Goal: Task Accomplishment & Management: Complete application form

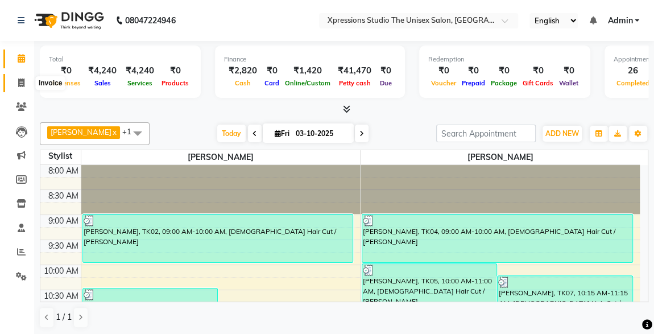
drag, startPoint x: 0, startPoint y: 0, endPoint x: 25, endPoint y: 81, distance: 85.1
click at [25, 81] on span at bounding box center [21, 83] width 20 height 13
select select "service"
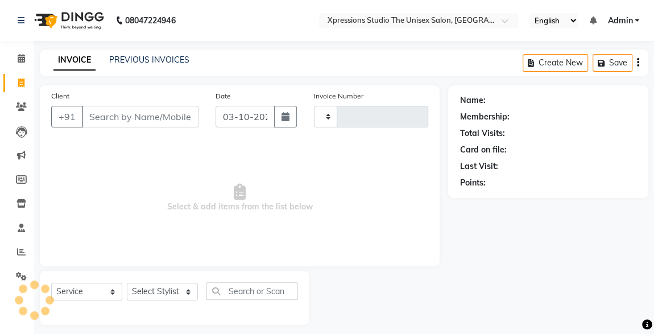
type input "9"
type input "5291"
type input "98"
select select "7003"
type input "9822363652"
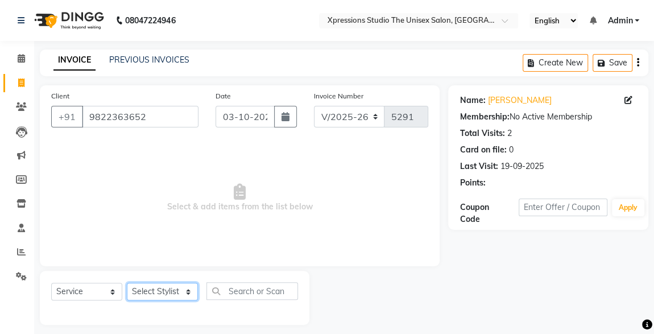
click at [134, 290] on select "Select Stylist [PERSON_NAME] [PERSON_NAME] [PERSON_NAME]" at bounding box center [162, 292] width 71 height 18
select select "57587"
click at [127, 283] on select "Select Stylist [PERSON_NAME] [PERSON_NAME] [PERSON_NAME]" at bounding box center [162, 292] width 71 height 18
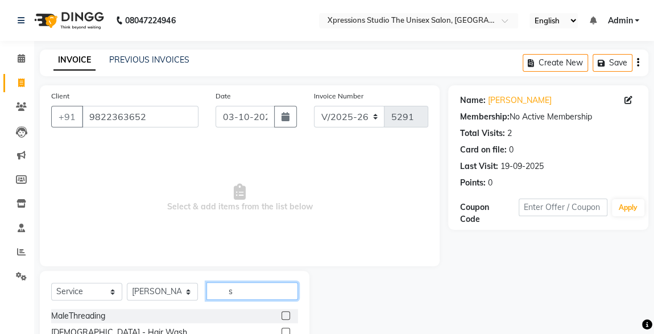
click at [267, 290] on input "s" at bounding box center [253, 291] width 92 height 18
type input "se"
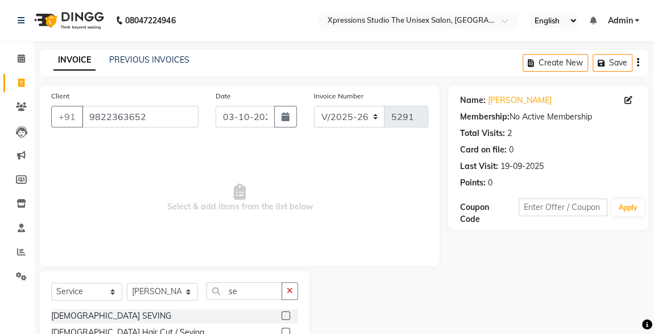
click at [286, 330] on label at bounding box center [286, 332] width 9 height 9
click at [286, 330] on input "checkbox" at bounding box center [285, 332] width 7 height 7
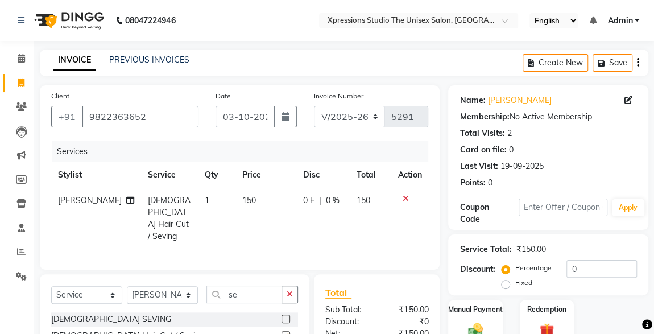
scroll to position [96, 0]
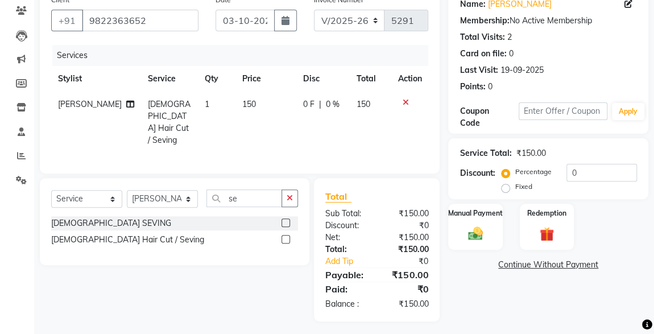
checkbox input "false"
click at [472, 225] on img at bounding box center [475, 234] width 24 height 18
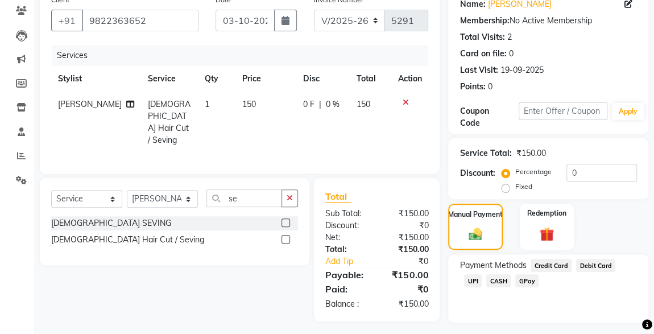
click at [487, 287] on span "CASH" at bounding box center [499, 280] width 24 height 13
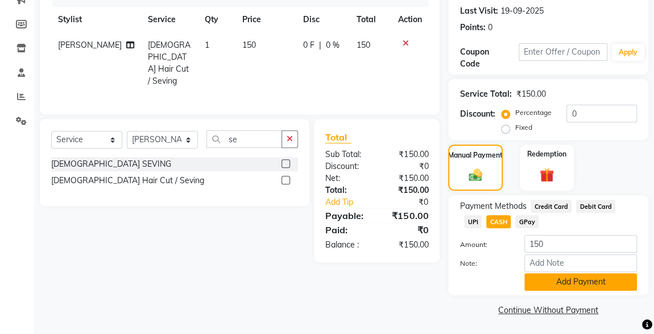
click at [570, 285] on button "Add Payment" at bounding box center [581, 282] width 113 height 18
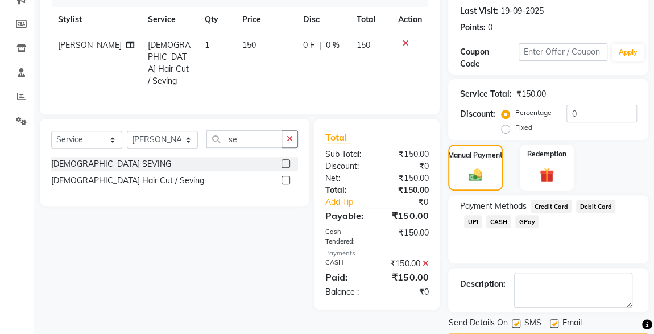
scroll to position [188, 0]
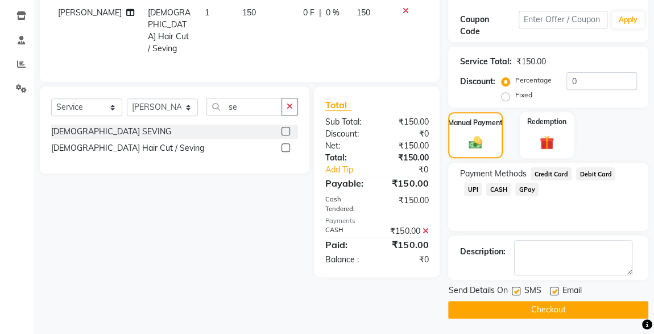
click at [517, 290] on label at bounding box center [516, 291] width 9 height 9
click at [517, 290] on input "checkbox" at bounding box center [515, 291] width 7 height 7
checkbox input "false"
click at [569, 313] on button "Checkout" at bounding box center [548, 310] width 200 height 18
